Goal: Task Accomplishment & Management: Use online tool/utility

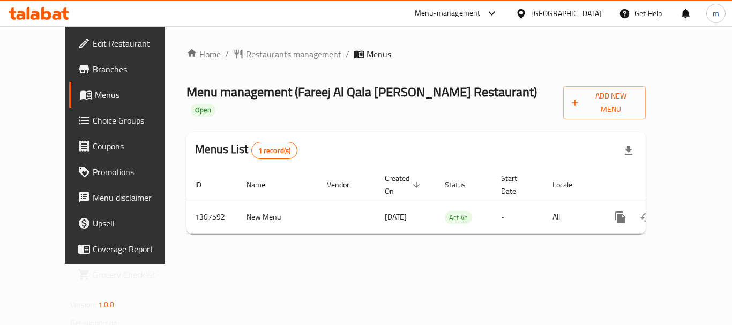
click at [93, 116] on span "Choice Groups" at bounding box center [136, 120] width 86 height 13
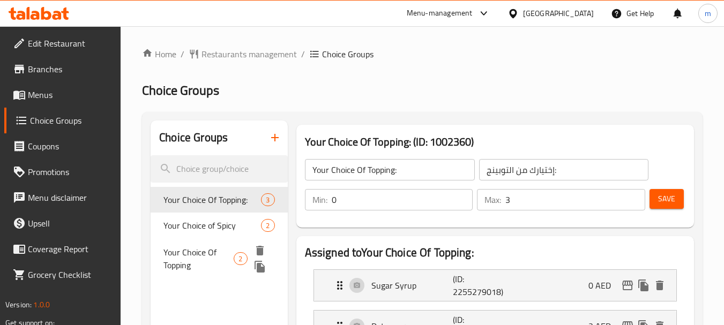
click at [210, 250] on span "Your Choice Of Topping" at bounding box center [199, 259] width 70 height 26
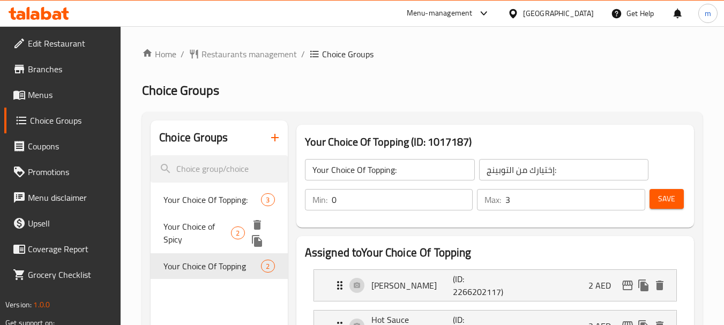
type input "Your Choice Of Topping"
type input "اختيارك من الإضافات"
type input "2"
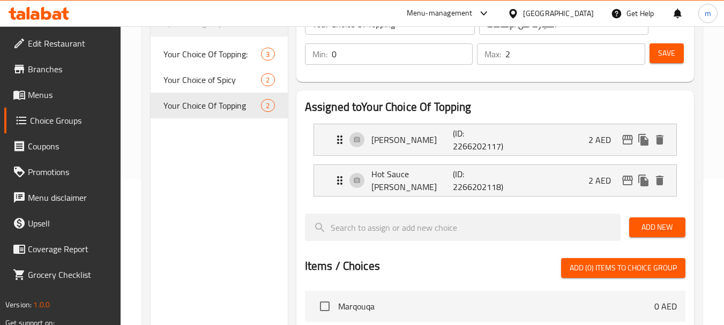
scroll to position [161, 0]
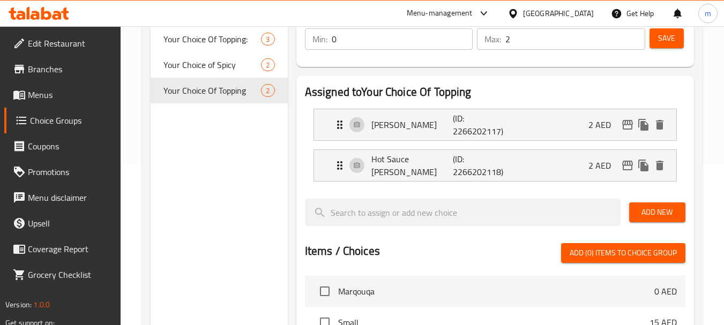
click at [62, 23] on div at bounding box center [39, 13] width 78 height 21
click at [54, 10] on icon at bounding box center [39, 13] width 61 height 13
